Goal: Navigation & Orientation: Find specific page/section

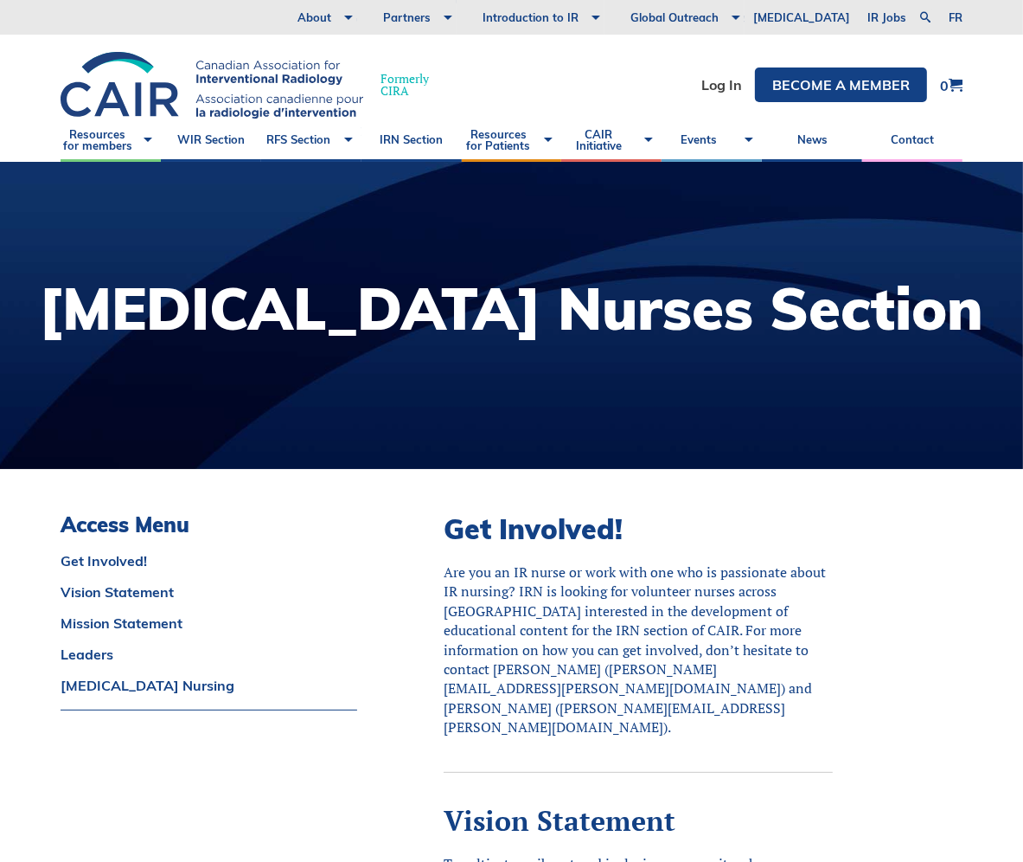
click at [758, 663] on div "Are you an IR nurse or work with one who is passionate about IR nursing? IRN is…" at bounding box center [638, 649] width 389 height 175
click at [213, 682] on link "[MEDICAL_DATA] Nursing" at bounding box center [209, 685] width 297 height 14
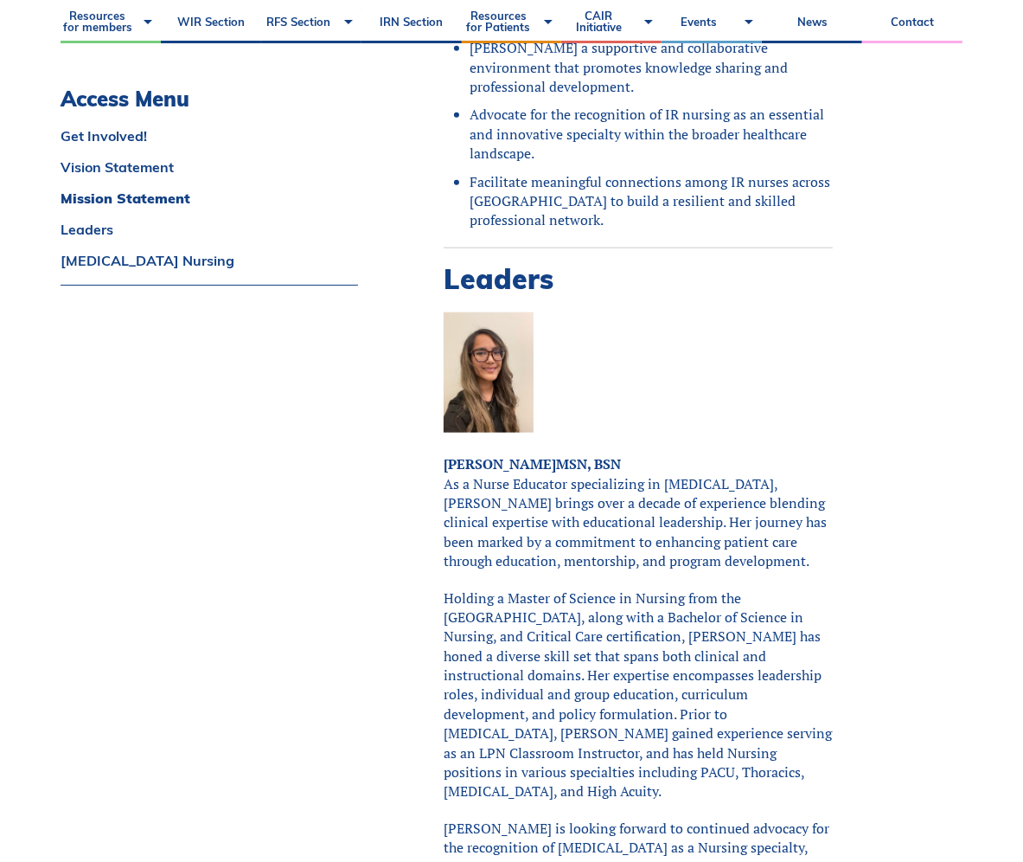
scroll to position [1214, 0]
click at [535, 532] on p "[PERSON_NAME] MSN, BSN As a Nurse Educator specializing in [MEDICAL_DATA], [PER…" at bounding box center [638, 513] width 389 height 116
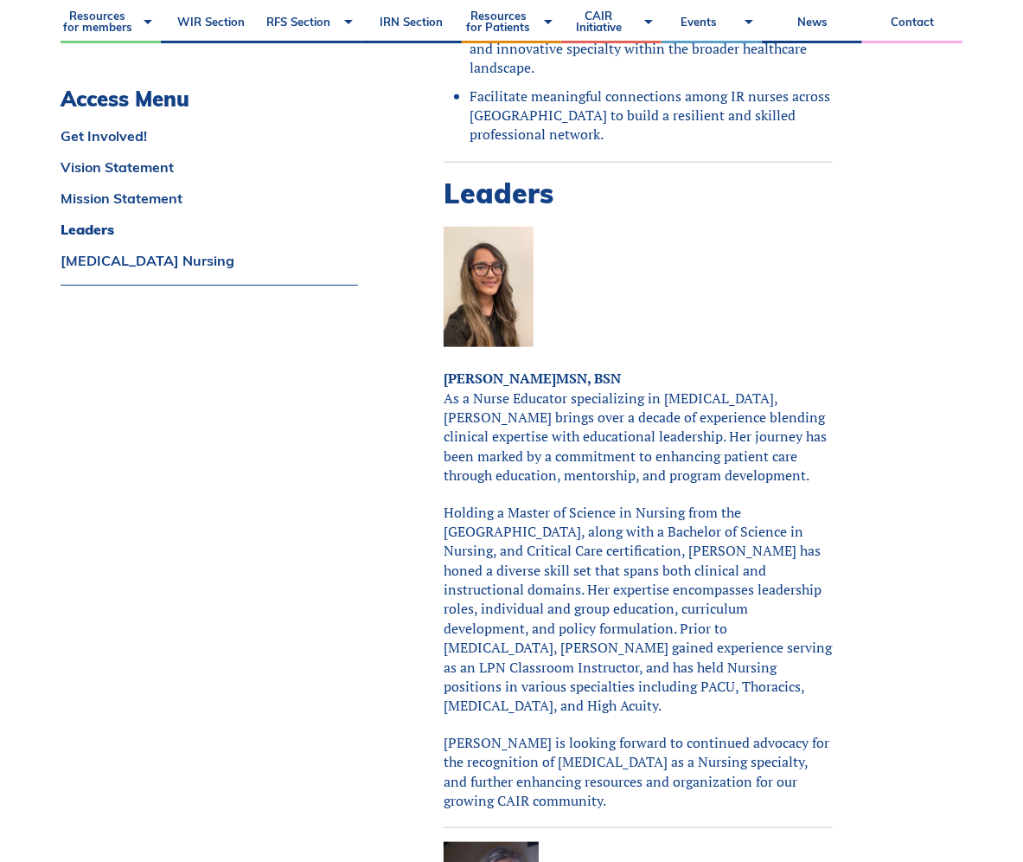
click at [827, 733] on p "[PERSON_NAME] is looking forward to continued advocacy for the recognition of […" at bounding box center [638, 772] width 389 height 78
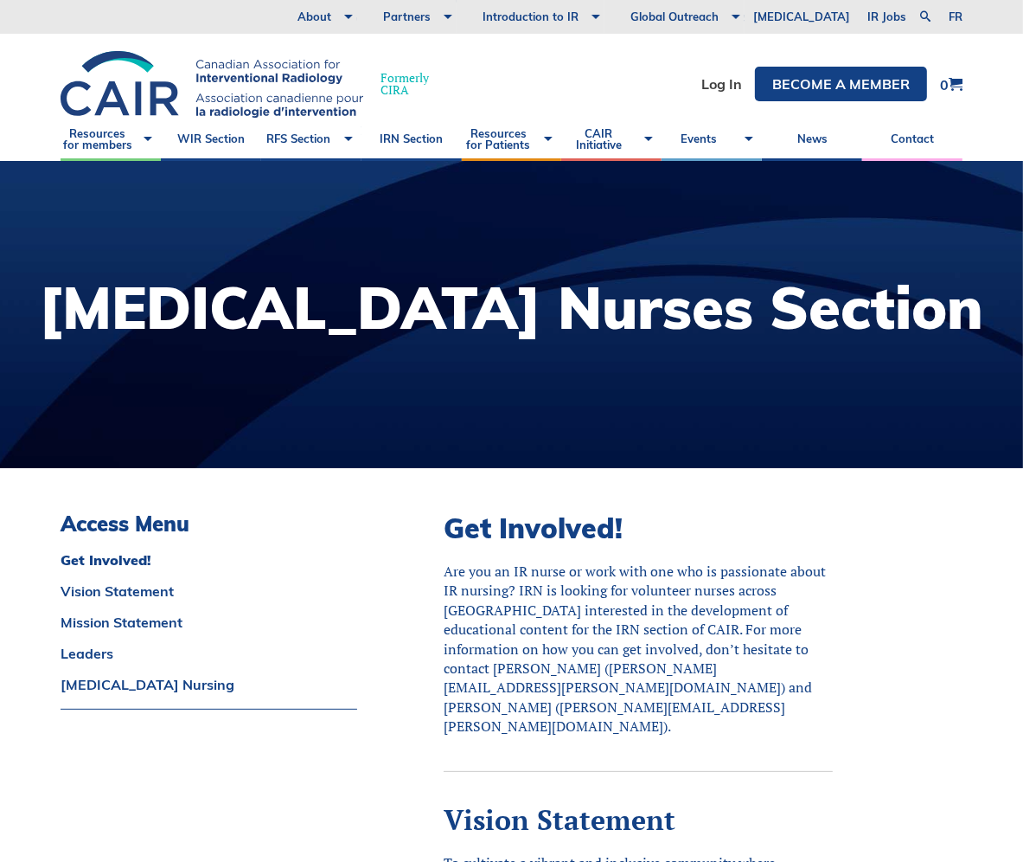
scroll to position [0, 0]
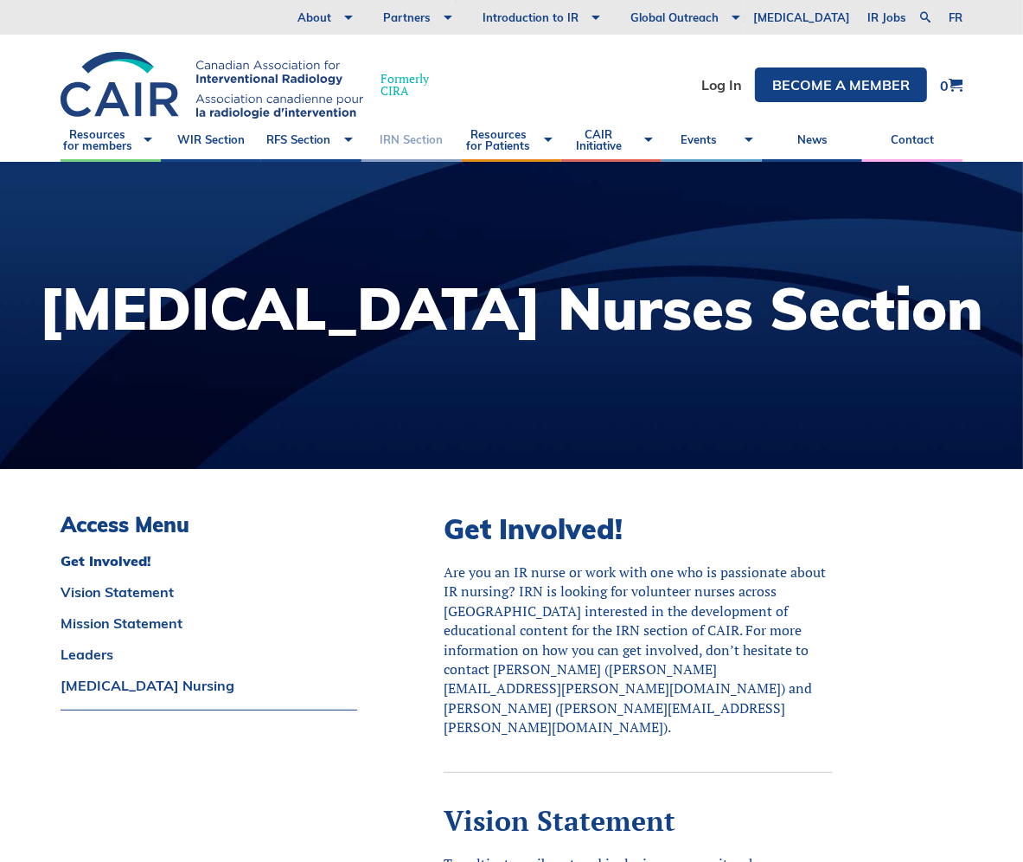
click at [404, 141] on link "IRN Section" at bounding box center [412, 140] width 100 height 43
click at [920, 138] on link "Contact" at bounding box center [912, 140] width 100 height 43
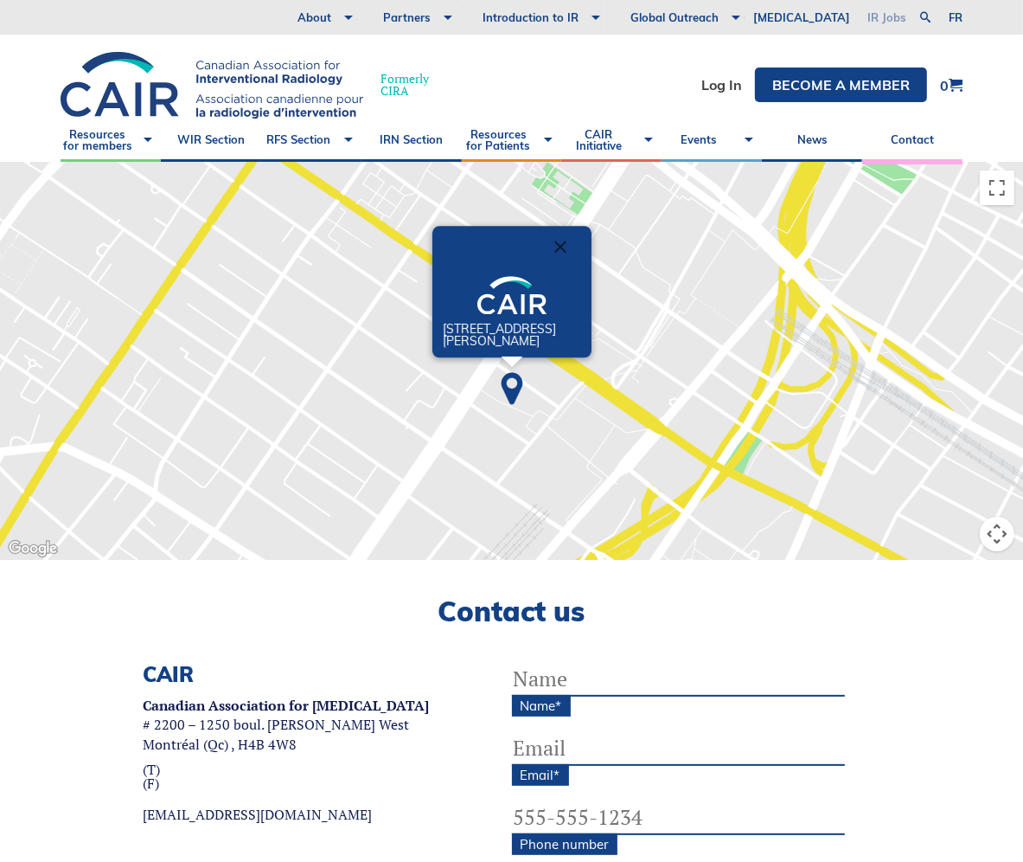
click at [868, 16] on link "IR Jobs" at bounding box center [887, 17] width 56 height 35
